Goal: Task Accomplishment & Management: Complete application form

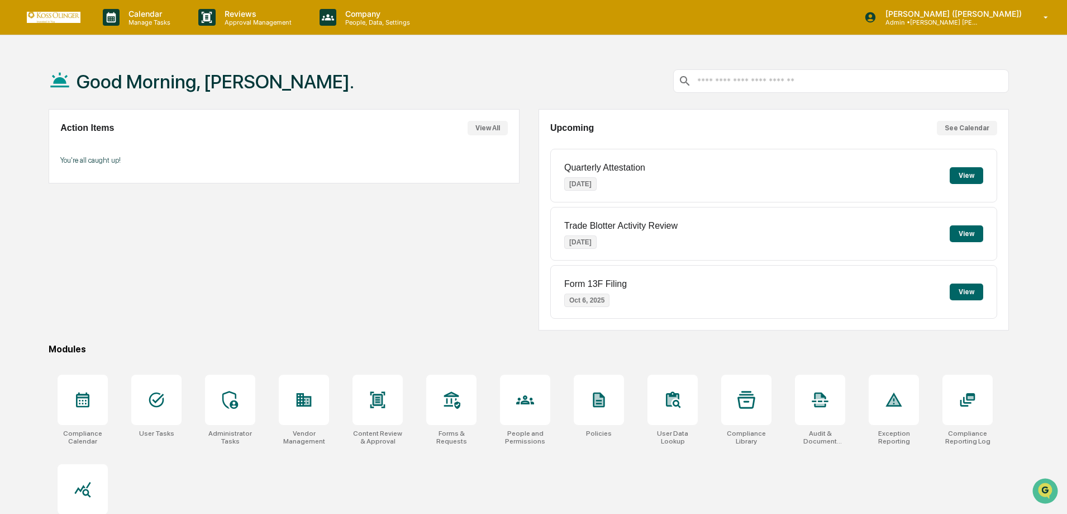
click at [329, 306] on div "Action Items View All You're all caught up!" at bounding box center [284, 219] width 471 height 221
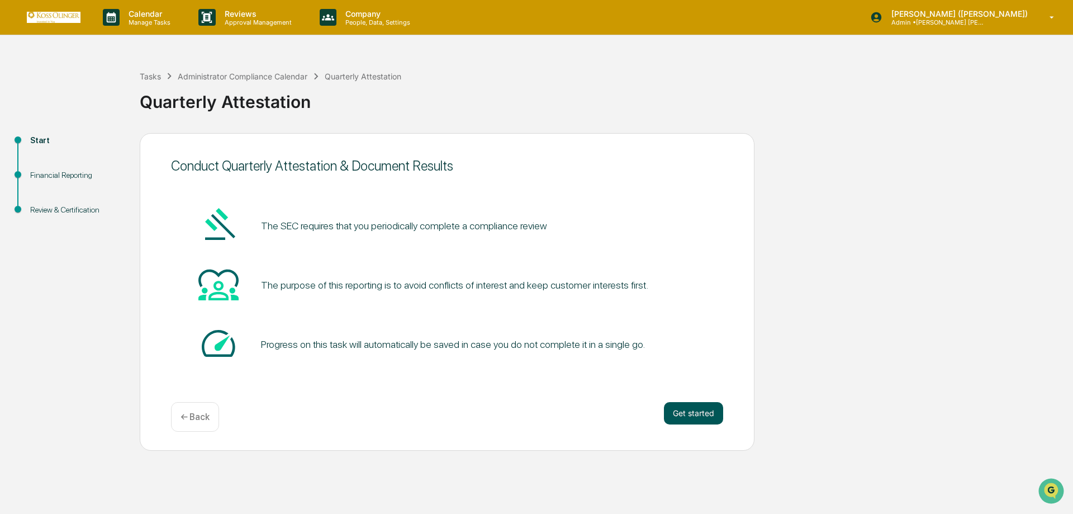
click at [701, 417] on button "Get started" at bounding box center [693, 413] width 59 height 22
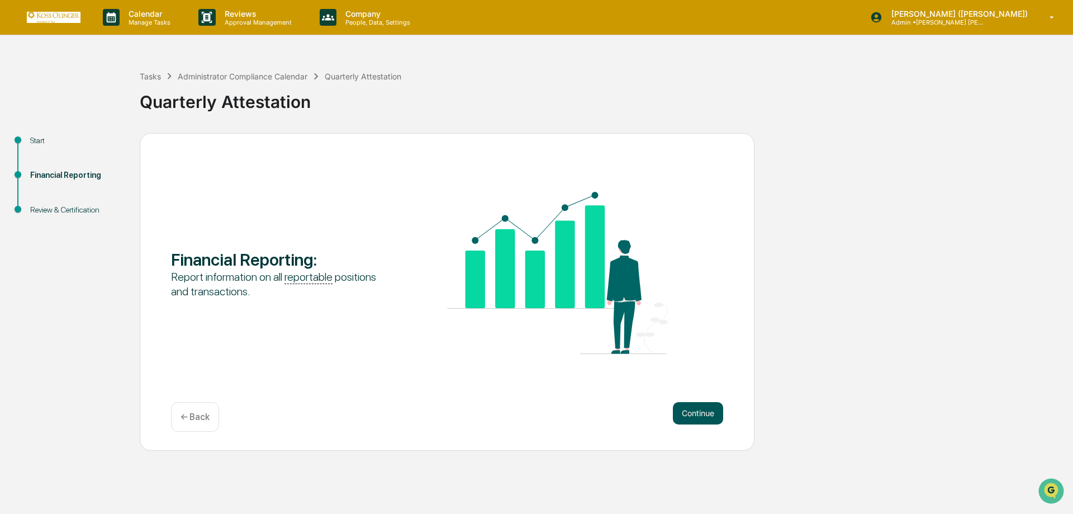
click at [698, 409] on button "Continue" at bounding box center [698, 413] width 50 height 22
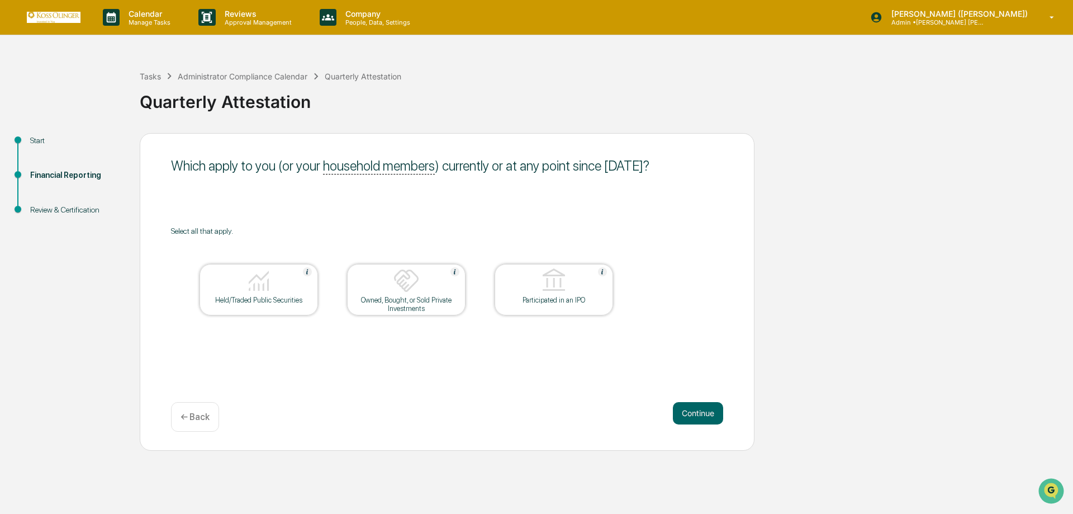
click at [395, 310] on div "Owned, Bought, or Sold Private Investments" at bounding box center [406, 304] width 101 height 17
click at [249, 288] on img at bounding box center [258, 280] width 27 height 27
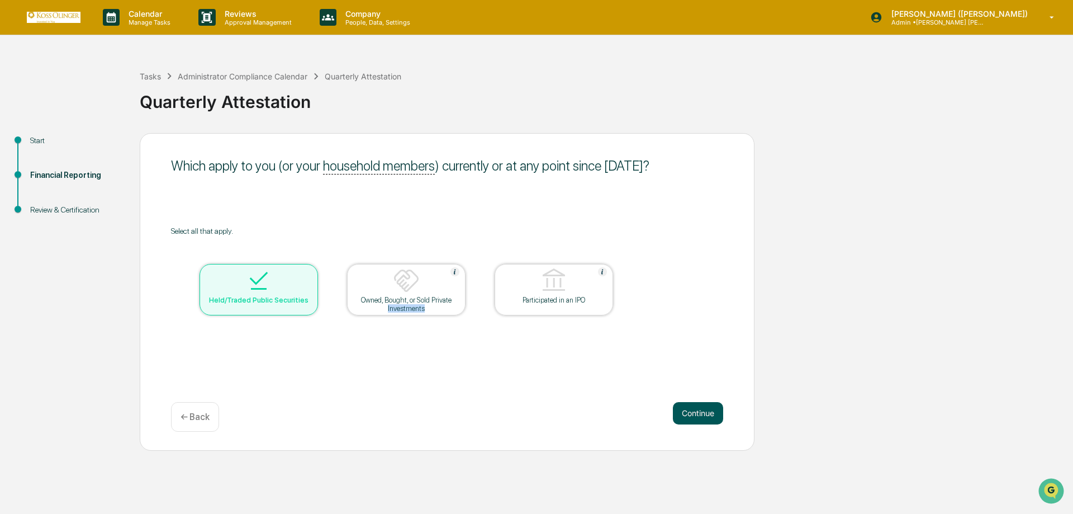
click at [696, 411] on button "Continue" at bounding box center [698, 413] width 50 height 22
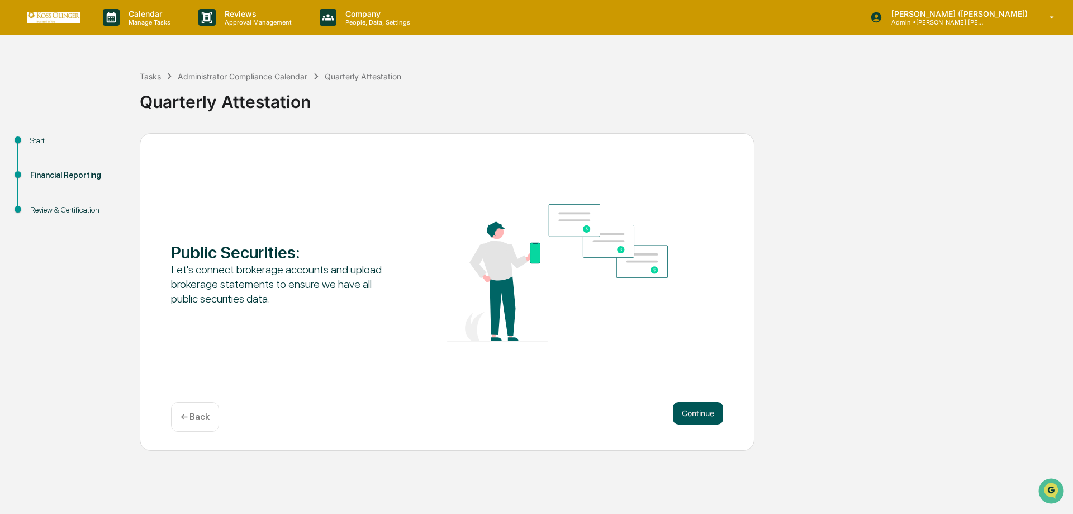
click at [710, 415] on button "Continue" at bounding box center [698, 413] width 50 height 22
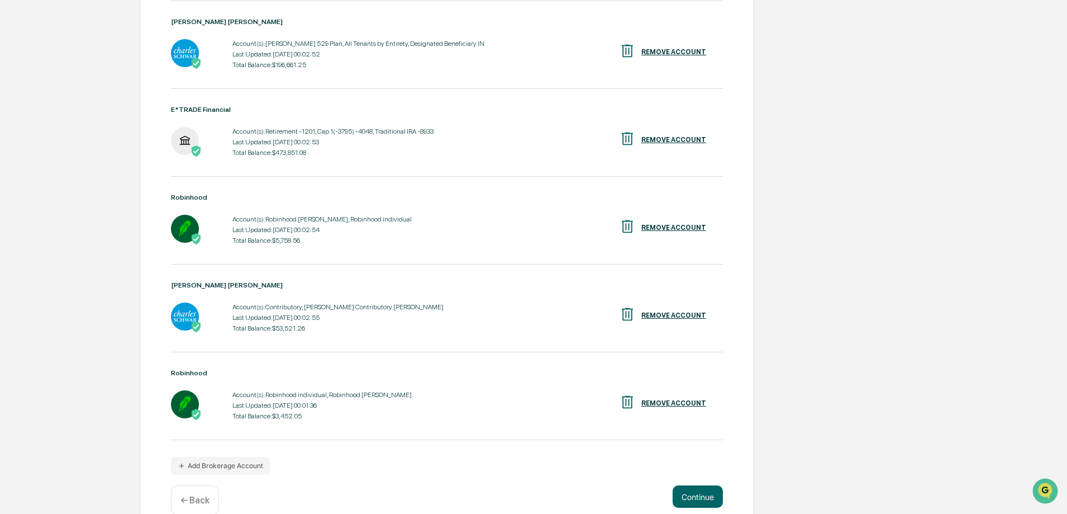
scroll to position [355, 0]
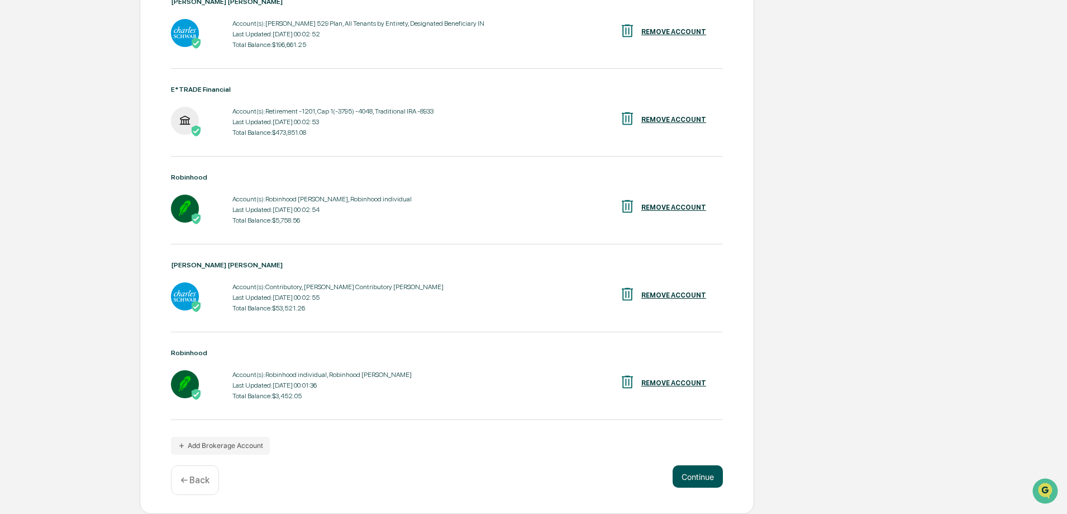
click at [681, 478] on button "Continue" at bounding box center [698, 476] width 50 height 22
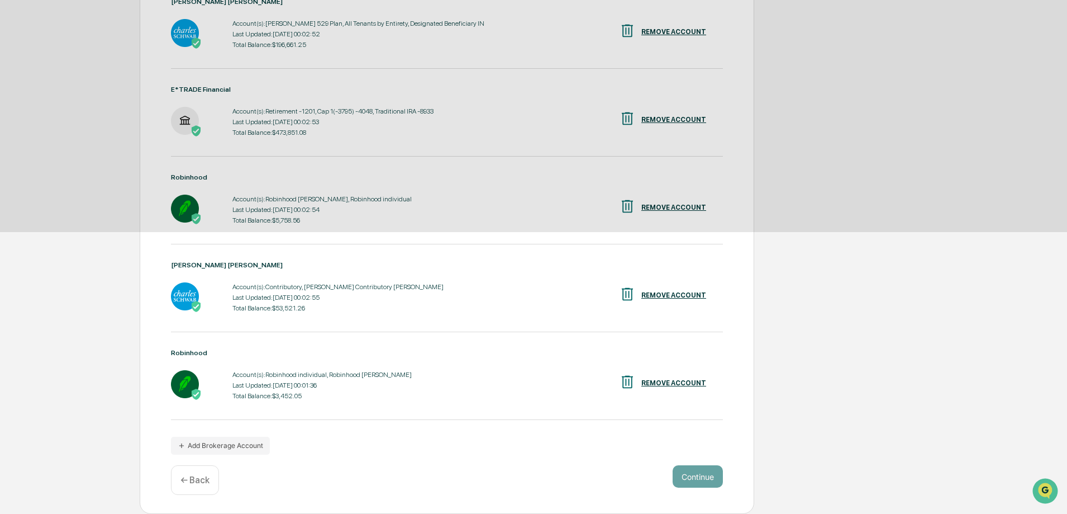
scroll to position [0, 0]
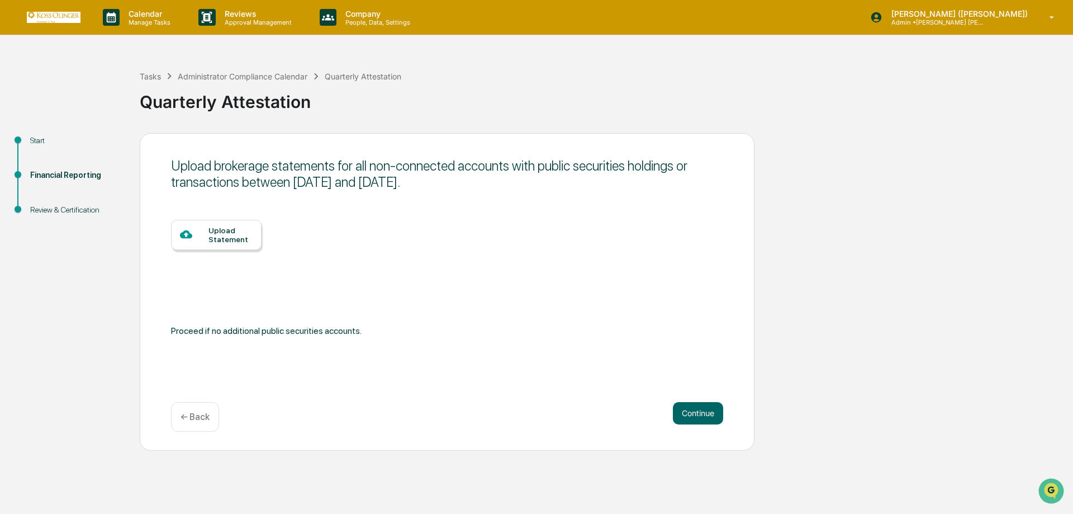
click at [196, 419] on p "← Back" at bounding box center [195, 416] width 29 height 11
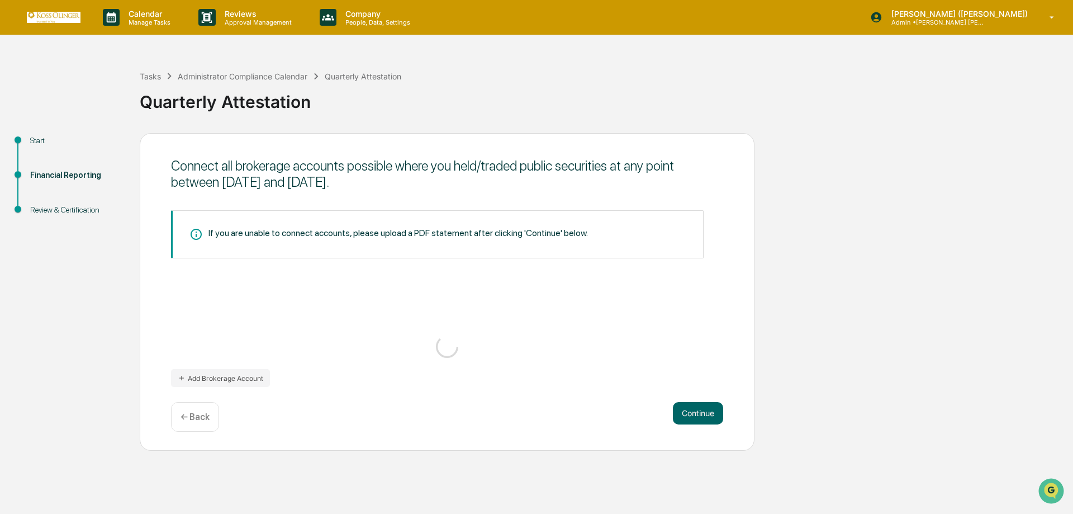
click at [194, 417] on p "← Back" at bounding box center [195, 416] width 29 height 11
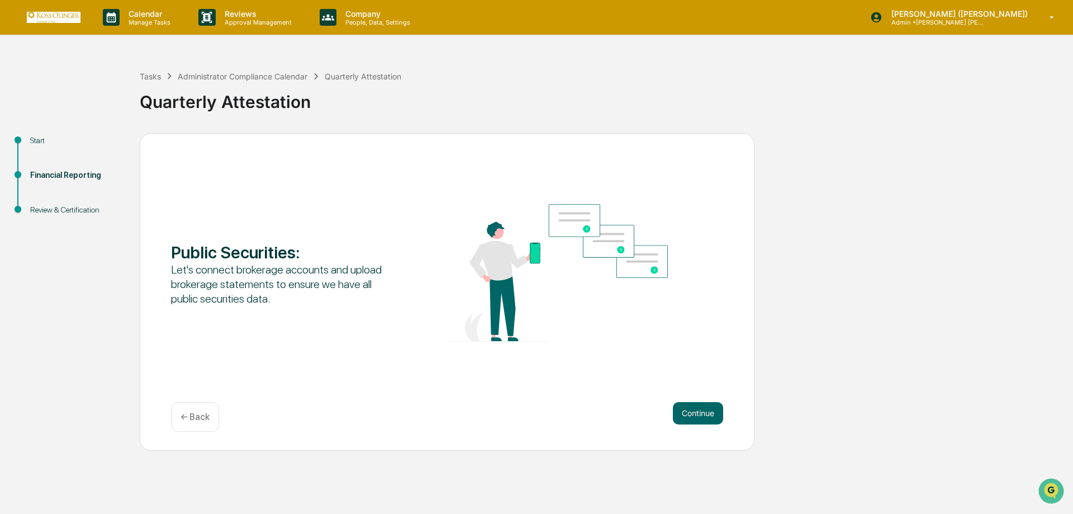
click at [194, 417] on p "← Back" at bounding box center [195, 416] width 29 height 11
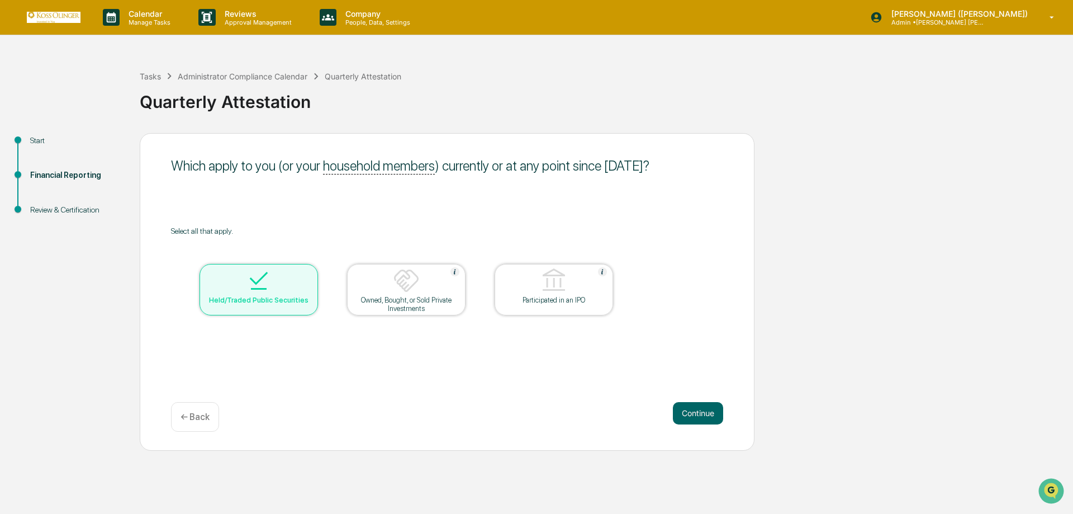
click at [194, 417] on p "← Back" at bounding box center [195, 416] width 29 height 11
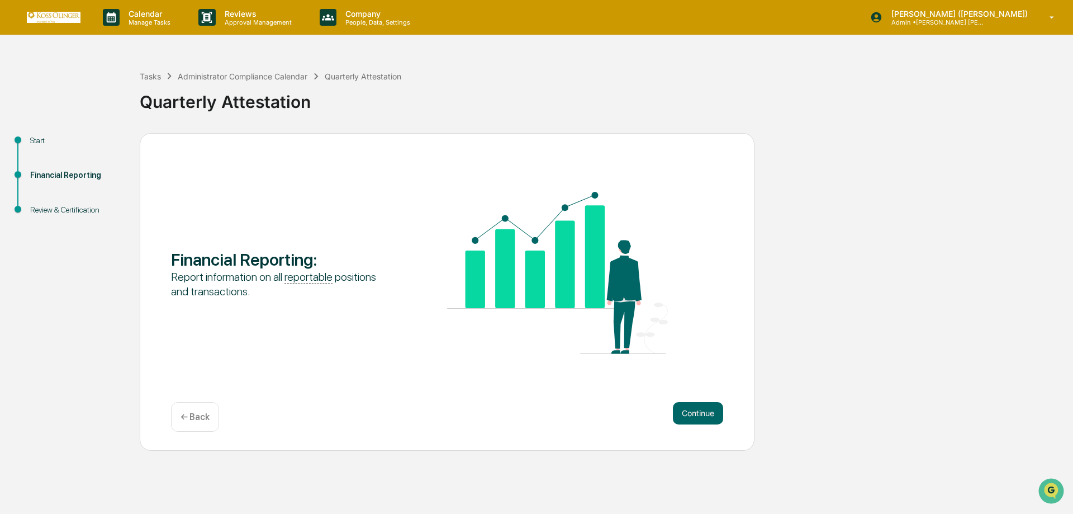
click at [194, 417] on p "← Back" at bounding box center [195, 416] width 29 height 11
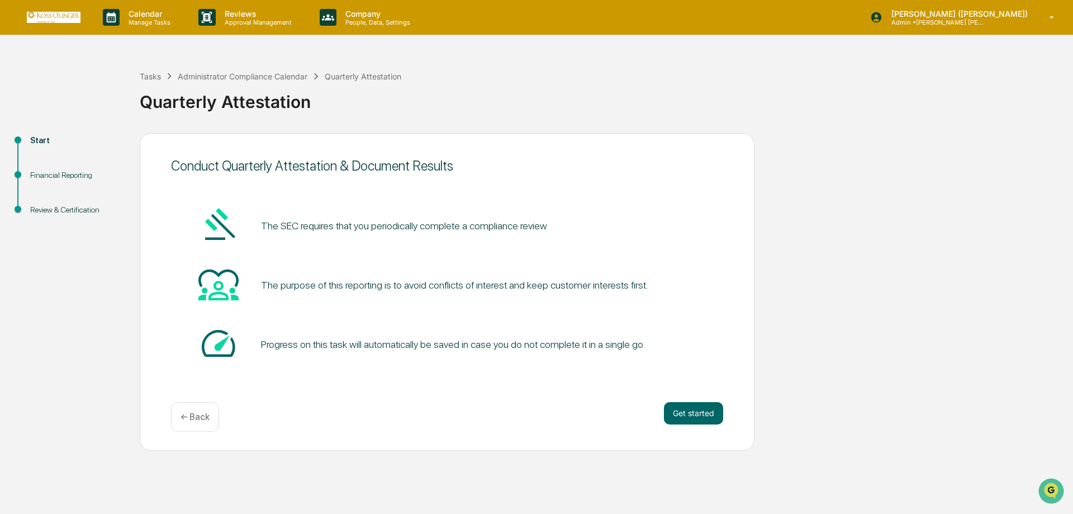
click at [194, 417] on p "← Back" at bounding box center [195, 416] width 29 height 11
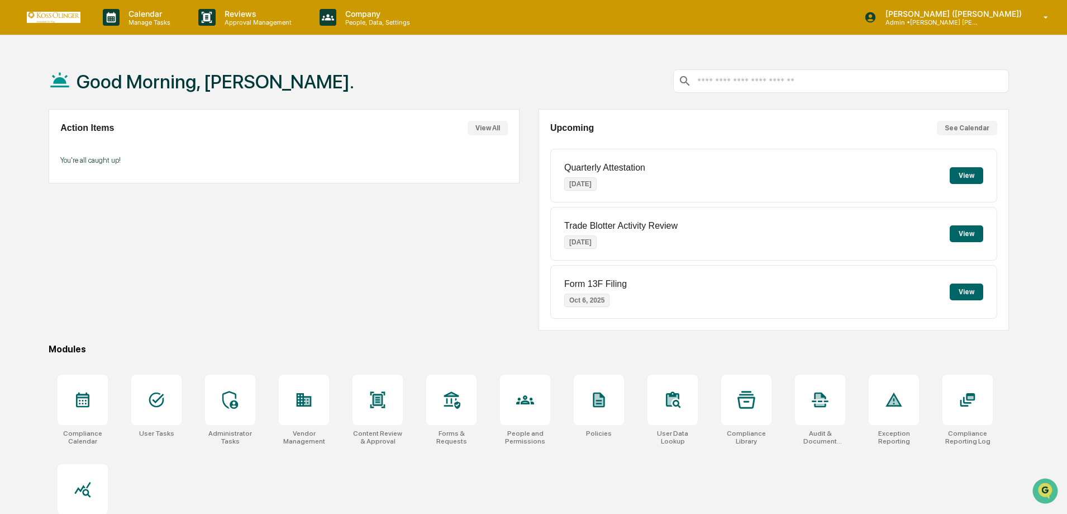
scroll to position [53, 0]
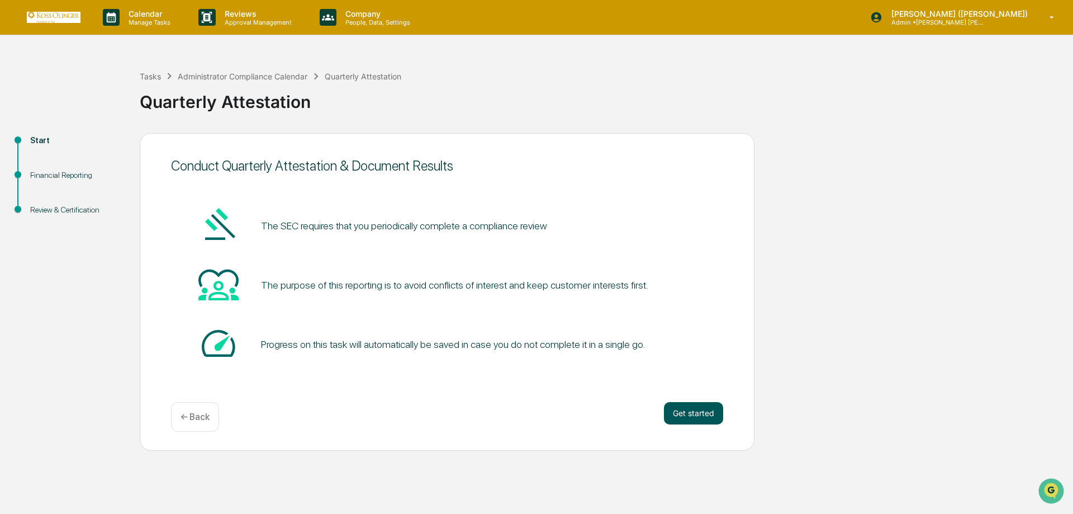
click at [702, 410] on button "Get started" at bounding box center [693, 413] width 59 height 22
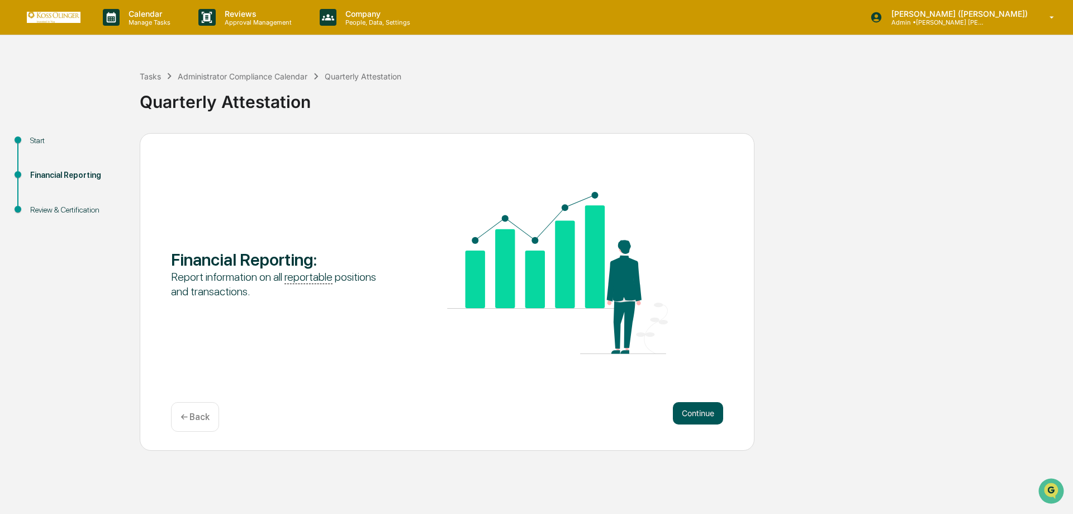
click at [692, 411] on button "Continue" at bounding box center [698, 413] width 50 height 22
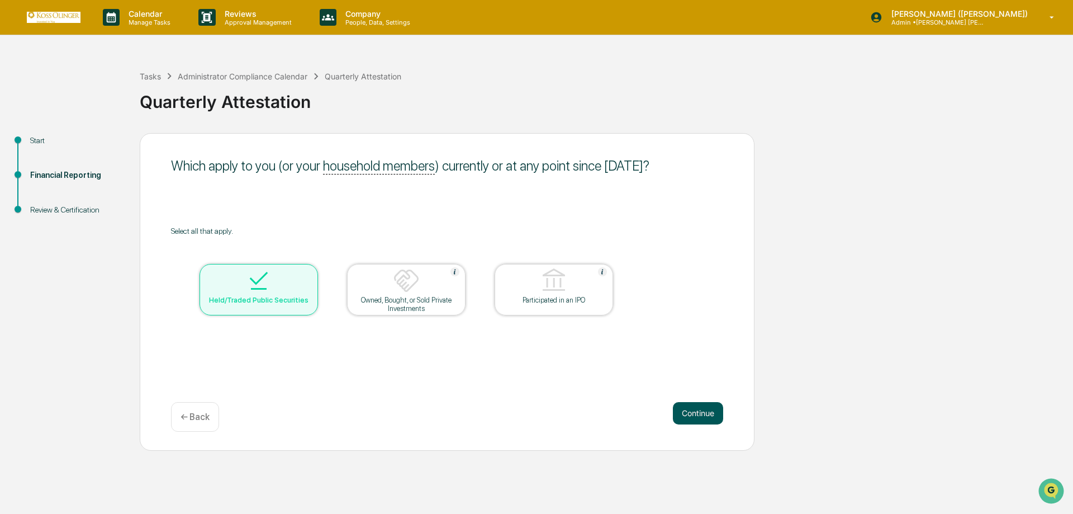
click at [691, 413] on button "Continue" at bounding box center [698, 413] width 50 height 22
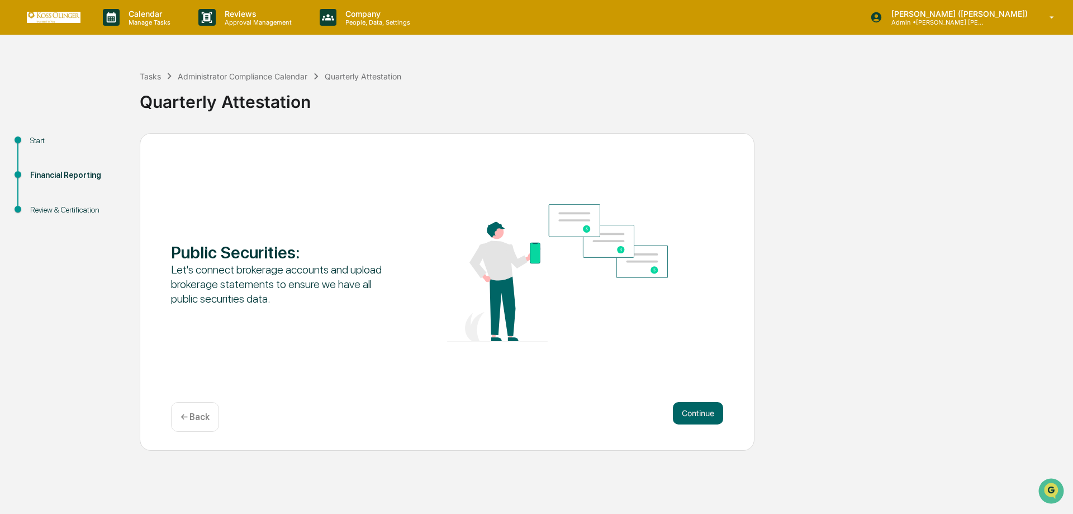
click at [691, 413] on button "Continue" at bounding box center [698, 413] width 50 height 22
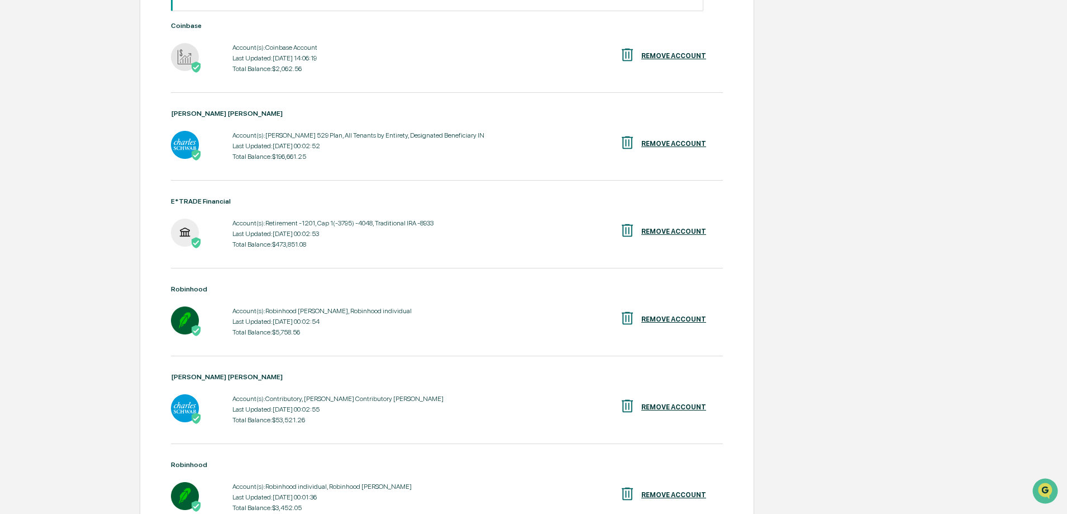
scroll to position [188, 0]
